Goal: Check status: Check status

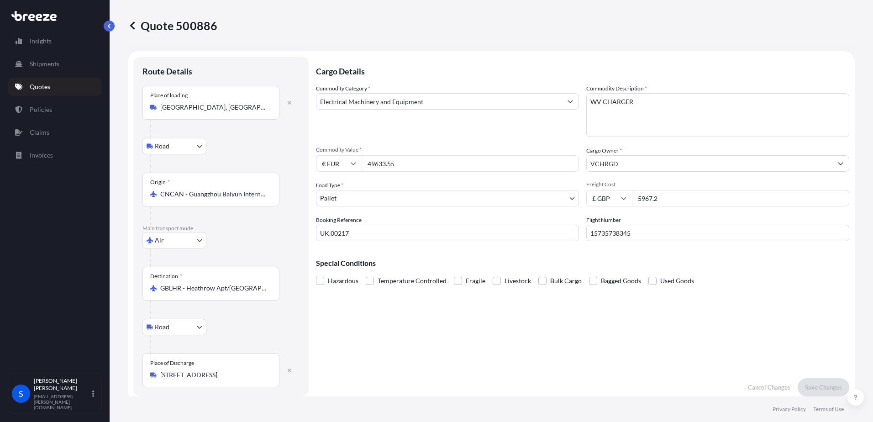
select select "Road"
select select "Air"
select select "Road"
select select "1"
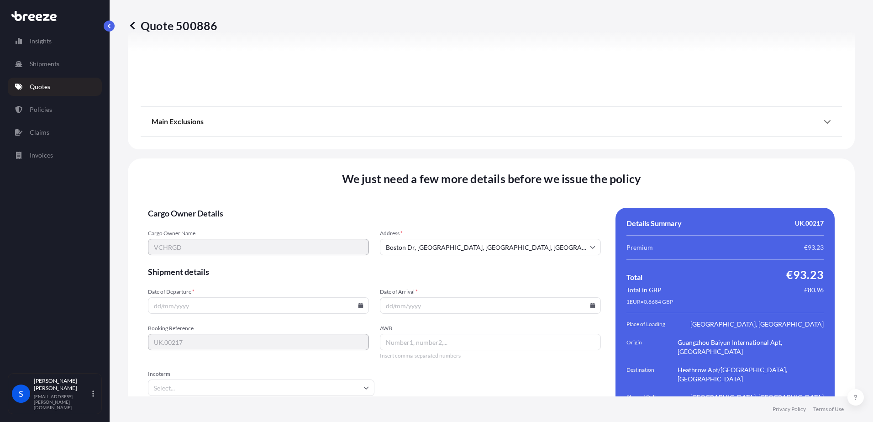
scroll to position [1209, 0]
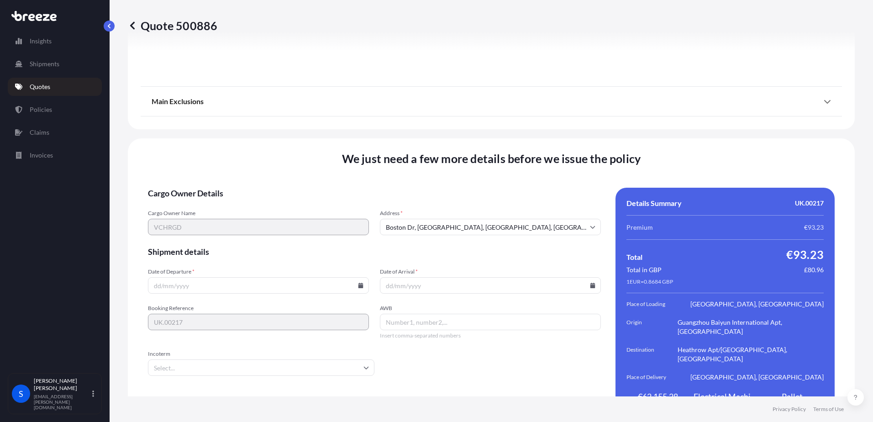
click at [360, 283] on icon at bounding box center [361, 285] width 5 height 5
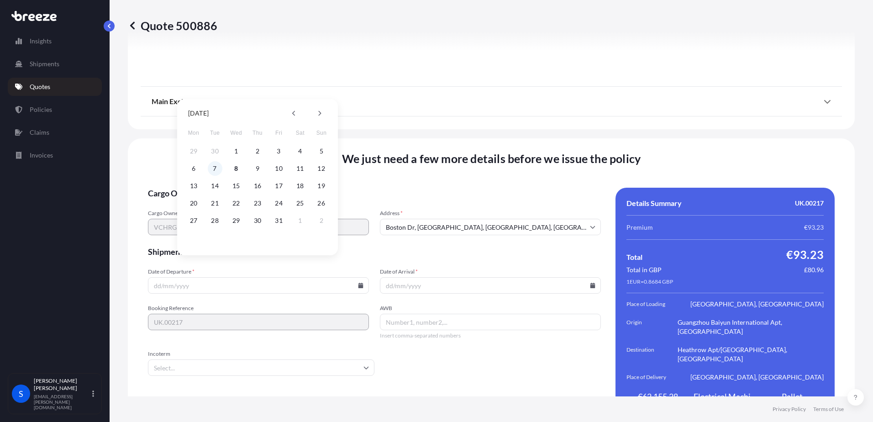
click at [216, 169] on button "7" at bounding box center [215, 168] width 15 height 15
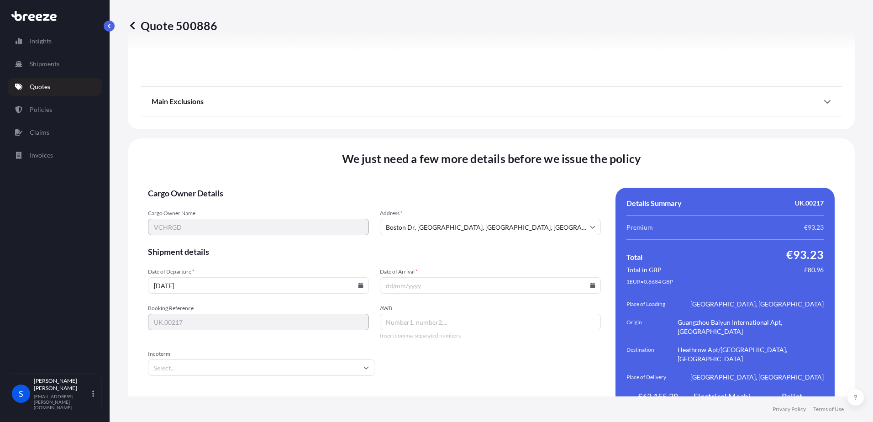
type input "[DATE]"
click at [591, 283] on icon at bounding box center [593, 285] width 5 height 5
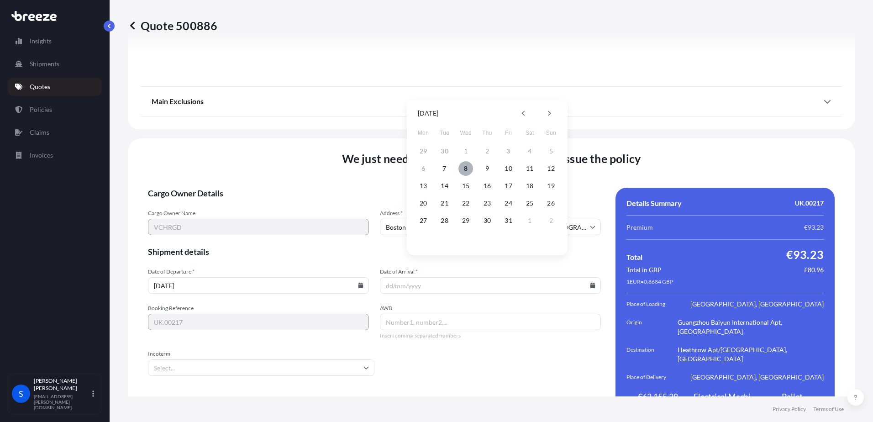
click at [465, 167] on button "8" at bounding box center [466, 168] width 15 height 15
type input "[DATE]"
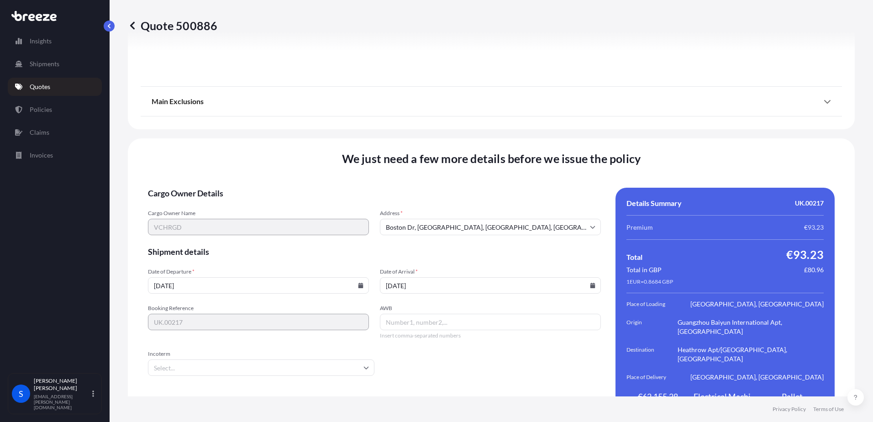
click at [424, 314] on input "AWB" at bounding box center [490, 322] width 221 height 16
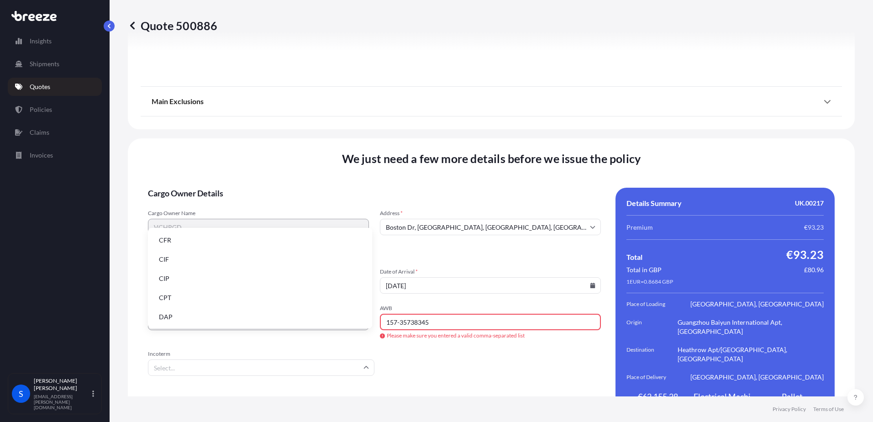
click at [202, 359] on input "Incoterm" at bounding box center [261, 367] width 227 height 16
click at [179, 258] on li "EXW" at bounding box center [260, 258] width 217 height 17
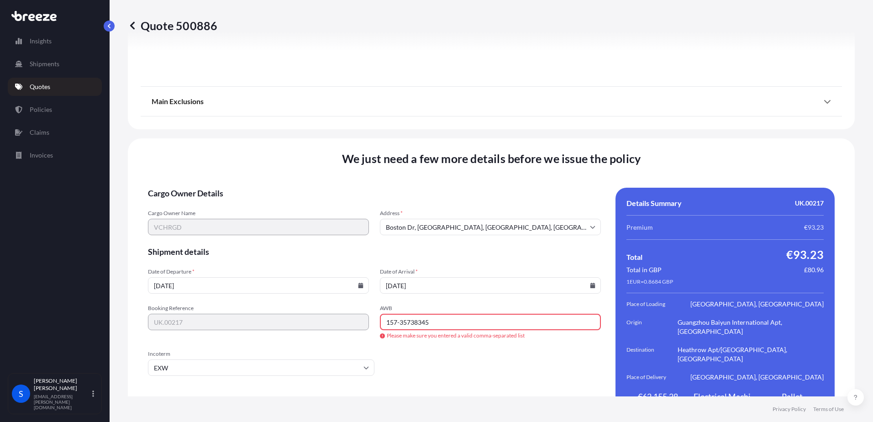
click at [397, 314] on input "157-35738345" at bounding box center [490, 322] width 221 height 16
type input "15735738345"
click at [488, 350] on form "Cargo Owner Details Cargo Owner Name VCHRGD Address * [GEOGRAPHIC_DATA] Shipmen…" at bounding box center [374, 304] width 453 height 232
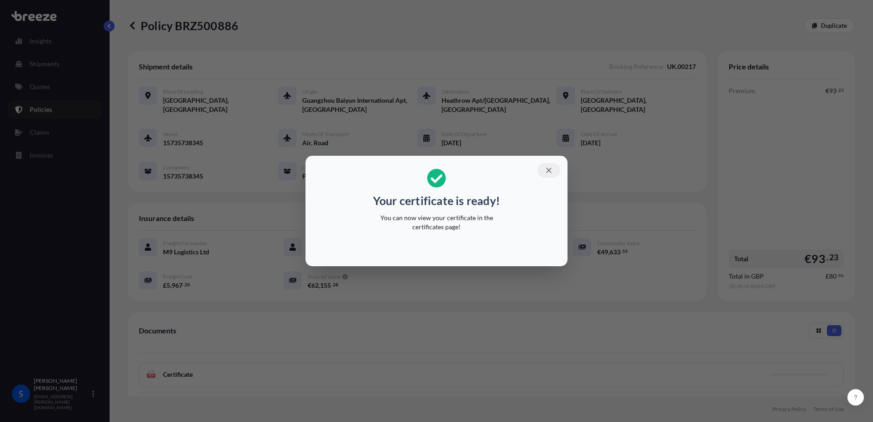
click at [548, 170] on icon "button" at bounding box center [549, 170] width 8 height 8
